Goal: Find specific page/section: Find specific page/section

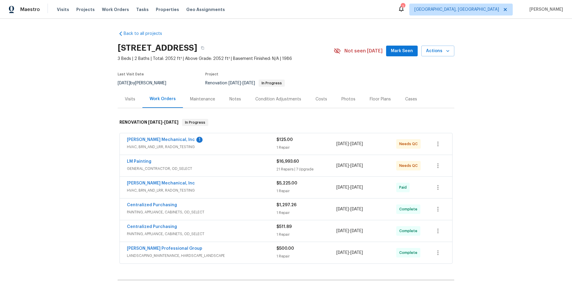
click at [63, 128] on div "Back to all projects 3879 Carriage Ln SW, Conyers, GA 30094 3 Beds | 2 Baths | …" at bounding box center [286, 151] width 572 height 265
click at [66, 159] on div "Back to all projects 3879 Carriage Ln SW, Conyers, GA 30094 3 Beds | 2 Baths | …" at bounding box center [286, 151] width 572 height 265
click at [62, 148] on div "Back to all projects 3879 Carriage Ln SW, Conyers, GA 30094 3 Beds | 2 Baths | …" at bounding box center [286, 151] width 572 height 265
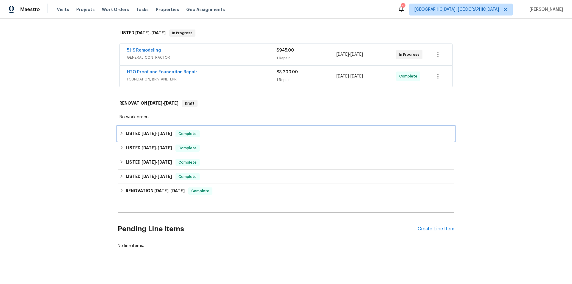
click at [125, 128] on div "LISTED 6/25/25 - 6/30/25 Complete" at bounding box center [286, 134] width 337 height 14
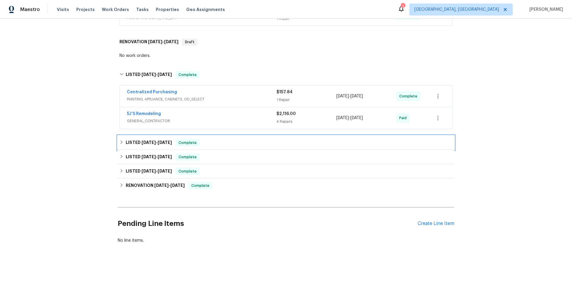
drag, startPoint x: 125, startPoint y: 138, endPoint x: 105, endPoint y: 147, distance: 22.4
click at [126, 139] on h6 "LISTED 6/16/25 - 6/20/25" at bounding box center [149, 142] width 46 height 7
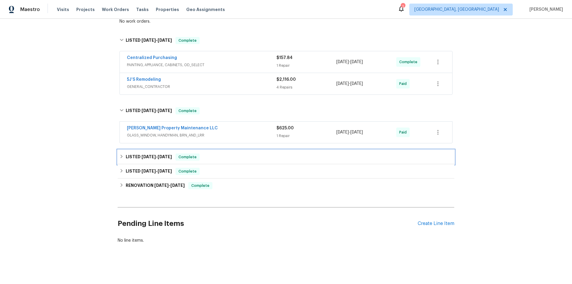
click at [128, 158] on h6 "LISTED 4/30/25 - 5/5/25" at bounding box center [149, 156] width 46 height 7
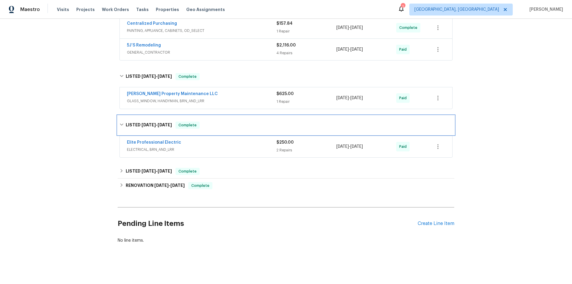
scroll to position [224, 0]
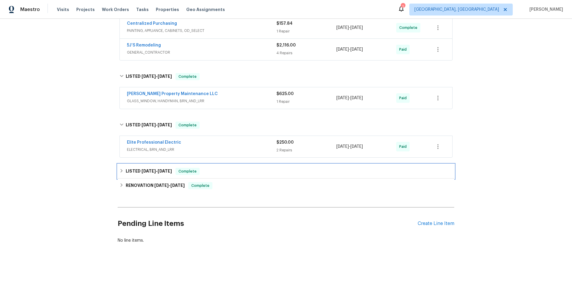
click at [122, 173] on div "LISTED 4/30/25 - 5/3/25 Complete" at bounding box center [286, 171] width 337 height 14
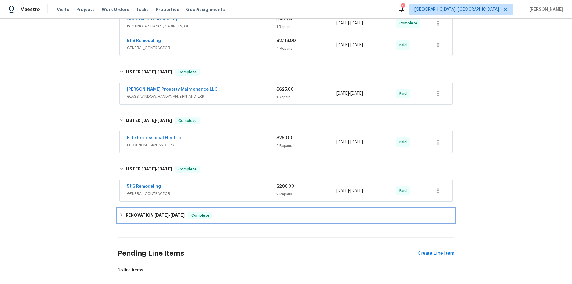
click at [126, 217] on h6 "RENOVATION 2/6/25 - 2/7/25" at bounding box center [155, 215] width 59 height 7
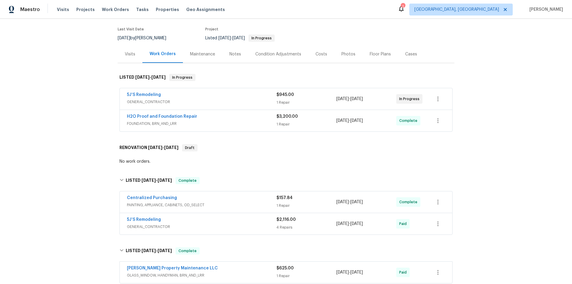
scroll to position [0, 0]
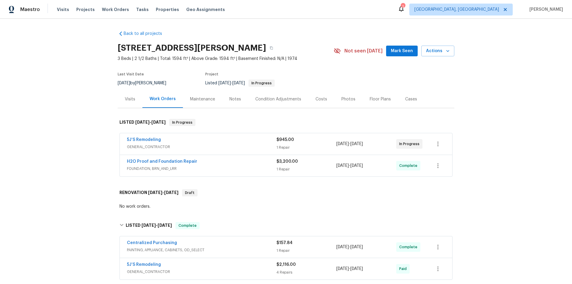
click at [78, 82] on div "Back to all projects 4409 Idlewood Ln, Tucker, GA 30084 3 Beds | 2 1/2 Baths | …" at bounding box center [286, 151] width 572 height 265
click at [89, 142] on div "Back to all projects 4409 Idlewood Ln, Tucker, GA 30084 3 Beds | 2 1/2 Baths | …" at bounding box center [286, 151] width 572 height 265
click at [78, 130] on div "Back to all projects 4409 Idlewood Ln, Tucker, GA 30084 3 Beds | 2 1/2 Baths | …" at bounding box center [286, 151] width 572 height 265
click at [47, 172] on div "Back to all projects 4409 Idlewood Ln, Tucker, GA 30084 3 Beds | 2 1/2 Baths | …" at bounding box center [286, 151] width 572 height 265
click at [64, 162] on div "Back to all projects 4409 Idlewood Ln, Tucker, GA 30084 3 Beds | 2 1/2 Baths | …" at bounding box center [286, 151] width 572 height 265
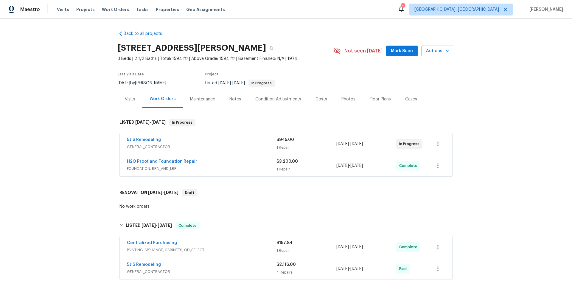
click at [77, 131] on div "Back to all projects 4409 Idlewood Ln, Tucker, GA 30084 3 Beds | 2 1/2 Baths | …" at bounding box center [286, 151] width 572 height 265
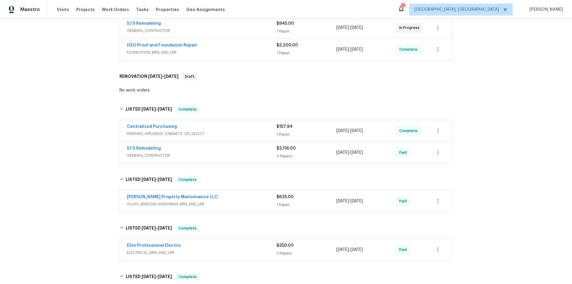
scroll to position [30, 0]
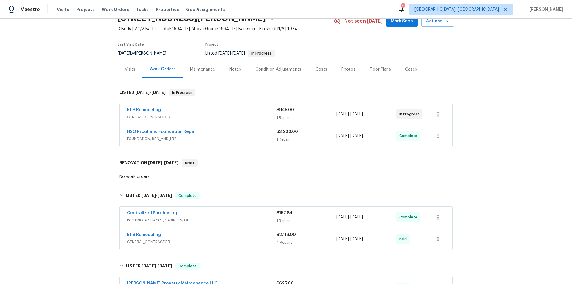
click at [78, 105] on div "Back to all projects 4409 Idlewood Ln, Tucker, GA 30084 3 Beds | 2 1/2 Baths | …" at bounding box center [286, 151] width 572 height 265
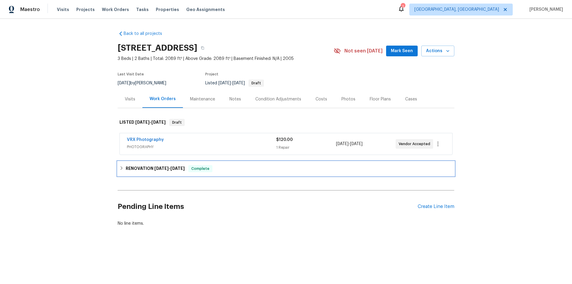
click at [120, 168] on icon at bounding box center [122, 168] width 4 height 4
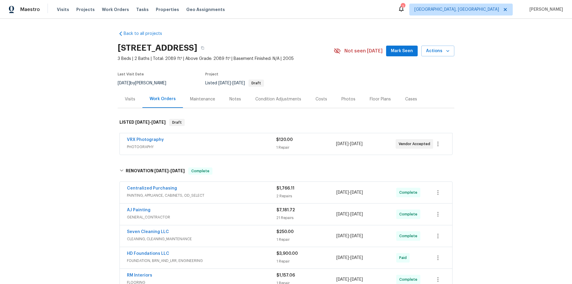
click at [88, 114] on div "Back to all projects 720 Lake Grove Dr, Little Elm, TX 75068 3 Beds | 2 Baths |…" at bounding box center [286, 151] width 572 height 265
click at [78, 116] on div "Back to all projects 720 Lake Grove Dr, Little Elm, TX 75068 3 Beds | 2 Baths |…" at bounding box center [286, 151] width 572 height 265
click at [80, 112] on div "Back to all projects 720 Lake Grove Dr, Little Elm, TX 75068 3 Beds | 2 Baths |…" at bounding box center [286, 151] width 572 height 265
click at [30, 163] on div "Back to all projects 720 Lake Grove Dr, Little Elm, TX 75068 3 Beds | 2 Baths |…" at bounding box center [286, 151] width 572 height 265
click at [82, 129] on div "Back to all projects 720 Lake Grove Dr, Little Elm, TX 75068 3 Beds | 2 Baths |…" at bounding box center [286, 151] width 572 height 265
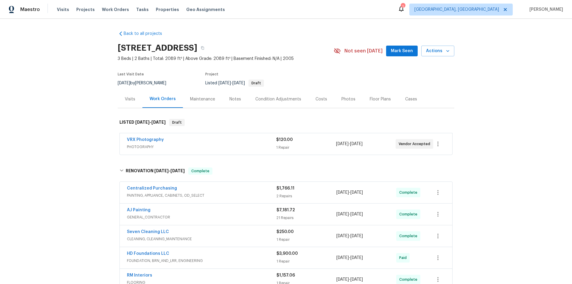
click at [63, 90] on div "Back to all projects 720 Lake Grove Dr, Little Elm, TX 75068 3 Beds | 2 Baths |…" at bounding box center [286, 151] width 572 height 265
click at [78, 119] on div "Back to all projects 720 Lake Grove Dr, Little Elm, TX 75068 3 Beds | 2 Baths |…" at bounding box center [286, 151] width 572 height 265
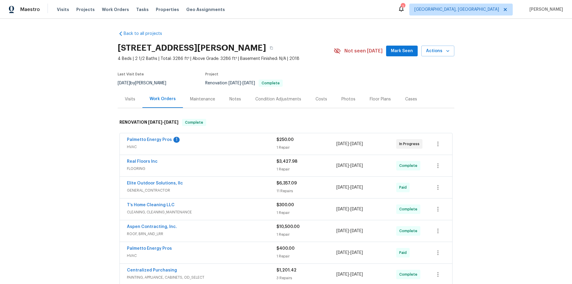
click at [72, 149] on div "Back to all projects [STREET_ADDRESS][PERSON_NAME] 4 Beds | 2 1/2 Baths | Total…" at bounding box center [286, 151] width 572 height 265
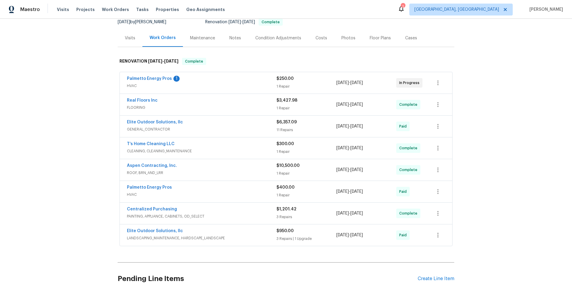
click at [75, 138] on div "Back to all projects [STREET_ADDRESS][PERSON_NAME] 4 Beds | 2 1/2 Baths | Total…" at bounding box center [286, 151] width 572 height 265
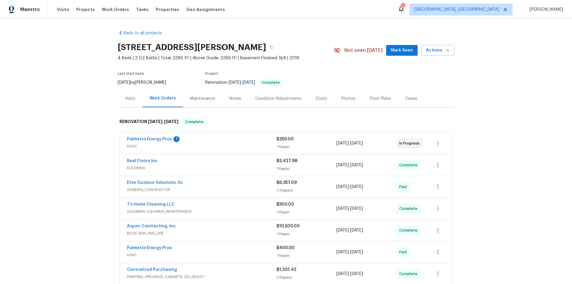
scroll to position [0, 0]
click at [75, 138] on div "Back to all projects [STREET_ADDRESS][PERSON_NAME] 4 Beds | 2 1/2 Baths | Total…" at bounding box center [286, 151] width 572 height 265
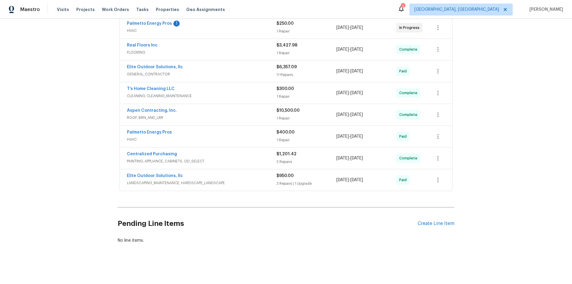
click at [98, 145] on div "Back to all projects 802 Morning Fog Dr, Duncan, SC 29334 4 Beds | 2 1/2 Baths …" at bounding box center [286, 151] width 572 height 265
click at [75, 89] on div "Back to all projects 802 Morning Fog Dr, Duncan, SC 29334 4 Beds | 2 1/2 Baths …" at bounding box center [286, 151] width 572 height 265
click at [88, 98] on div "Back to all projects 802 Morning Fog Dr, Duncan, SC 29334 4 Beds | 2 1/2 Baths …" at bounding box center [286, 151] width 572 height 265
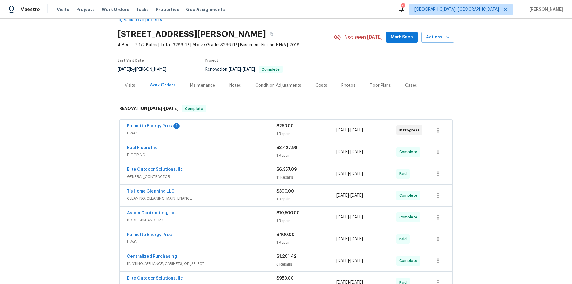
scroll to position [0, 0]
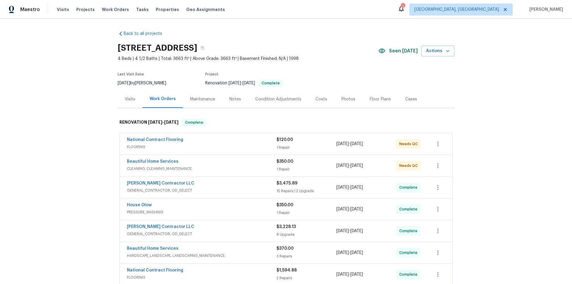
click at [93, 121] on div "Back to all projects [STREET_ADDRESS] 4 Beds | 4 1/2 Baths | Total: 3663 ft² | …" at bounding box center [286, 151] width 572 height 265
click at [93, 121] on div "Back to all projects 14622 Snip, San Antonio, TX 78248 4 Beds | 4 1/2 Baths | T…" at bounding box center [286, 151] width 572 height 265
click at [80, 134] on div "Back to all projects 14622 Snip, San Antonio, TX 78248 4 Beds | 4 1/2 Baths | T…" at bounding box center [286, 151] width 572 height 265
click at [82, 152] on div "Back to all projects 14622 Snip, San Antonio, TX 78248 4 Beds | 4 1/2 Baths | T…" at bounding box center [286, 151] width 572 height 265
click at [80, 74] on div "Back to all projects 14622 Snip, San Antonio, TX 78248 4 Beds | 4 1/2 Baths | T…" at bounding box center [286, 151] width 572 height 265
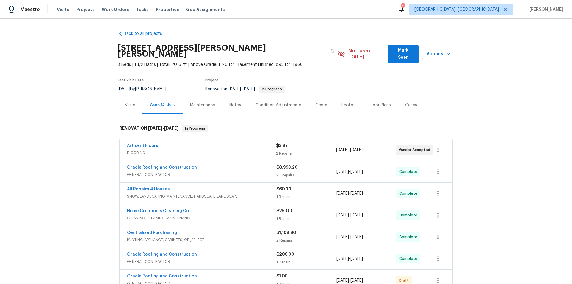
click at [84, 116] on div "Back to all projects [STREET_ADDRESS][PERSON_NAME][PERSON_NAME] 3 Beds | 1 1/2 …" at bounding box center [286, 151] width 572 height 265
click at [78, 88] on div "Back to all projects [STREET_ADDRESS][PERSON_NAME][PERSON_NAME] 3 Beds | 1 1/2 …" at bounding box center [286, 151] width 572 height 265
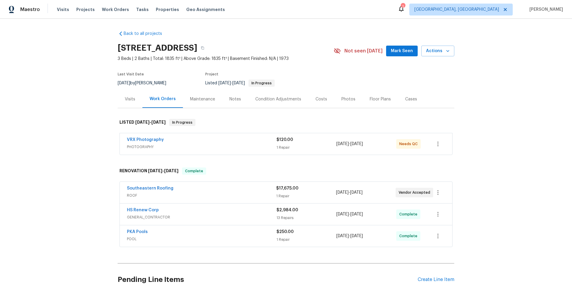
click at [82, 131] on div "Back to all projects 7019 10th St S, Saint Petersburg, FL 33705 3 Beds | 2 Bath…" at bounding box center [286, 151] width 572 height 265
click at [63, 125] on div "Back to all projects 7019 10th St S, Saint Petersburg, FL 33705 3 Beds | 2 Bath…" at bounding box center [286, 151] width 572 height 265
click at [62, 127] on div "Back to all projects 7019 10th St S, Saint Petersburg, FL 33705 3 Beds | 2 Bath…" at bounding box center [286, 151] width 572 height 265
click at [66, 115] on div "Back to all projects 7019 10th St S, Saint Petersburg, FL 33705 3 Beds | 2 Bath…" at bounding box center [286, 151] width 572 height 265
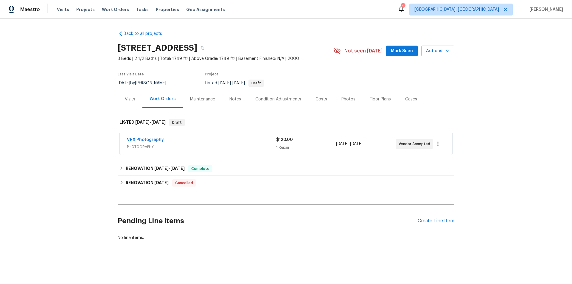
click at [69, 132] on div "Back to all projects [STREET_ADDRESS] 3 Beds | 2 1/2 Baths | Total: 1749 ft² | …" at bounding box center [286, 150] width 572 height 263
click at [120, 170] on icon at bounding box center [122, 168] width 4 height 4
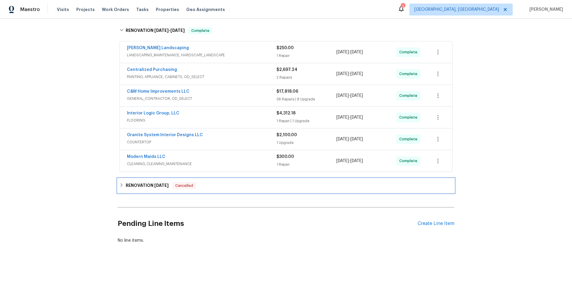
click at [129, 184] on h6 "RENOVATION [DATE]" at bounding box center [147, 185] width 43 height 7
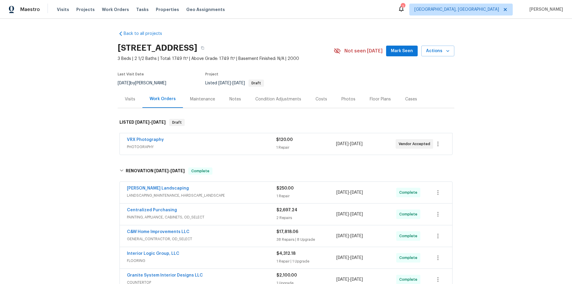
click at [87, 72] on div "Back to all projects [STREET_ADDRESS] 3 Beds | 2 1/2 Baths | Total: 1749 ft² | …" at bounding box center [286, 151] width 572 height 265
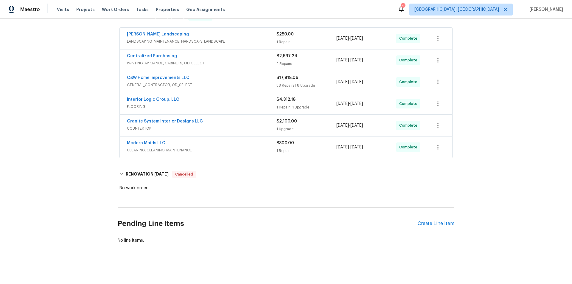
click at [87, 99] on div "Back to all projects [STREET_ADDRESS] 3 Beds | 2 1/2 Baths | Total: 1749 ft² | …" at bounding box center [286, 151] width 572 height 265
click at [61, 100] on div "Back to all projects [STREET_ADDRESS] 3 Beds | 2 1/2 Baths | Total: 1749 ft² | …" at bounding box center [286, 151] width 572 height 265
click at [73, 105] on div "Back to all projects [STREET_ADDRESS] 3 Beds | 2 1/2 Baths | Total: 1749 ft² | …" at bounding box center [286, 151] width 572 height 265
click at [70, 95] on div "Back to all projects [STREET_ADDRESS] 3 Beds | 2 1/2 Baths | Total: 1749 ft² | …" at bounding box center [286, 151] width 572 height 265
